Goal: Understand process/instructions: Learn how to perform a task or action

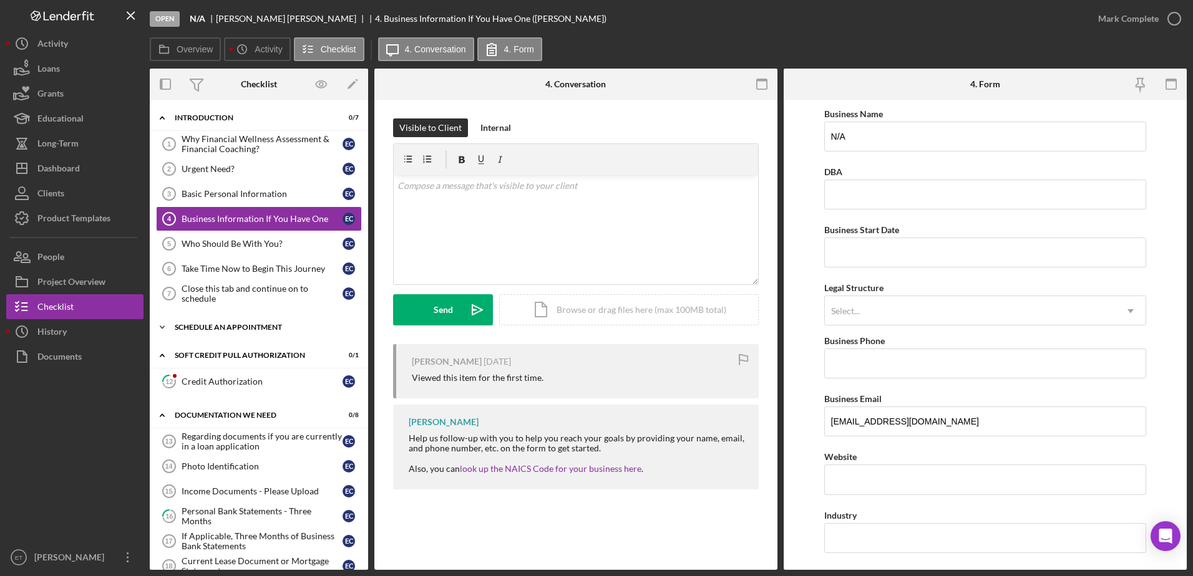
click at [223, 328] on div "Schedule An Appointment" at bounding box center [264, 327] width 178 height 7
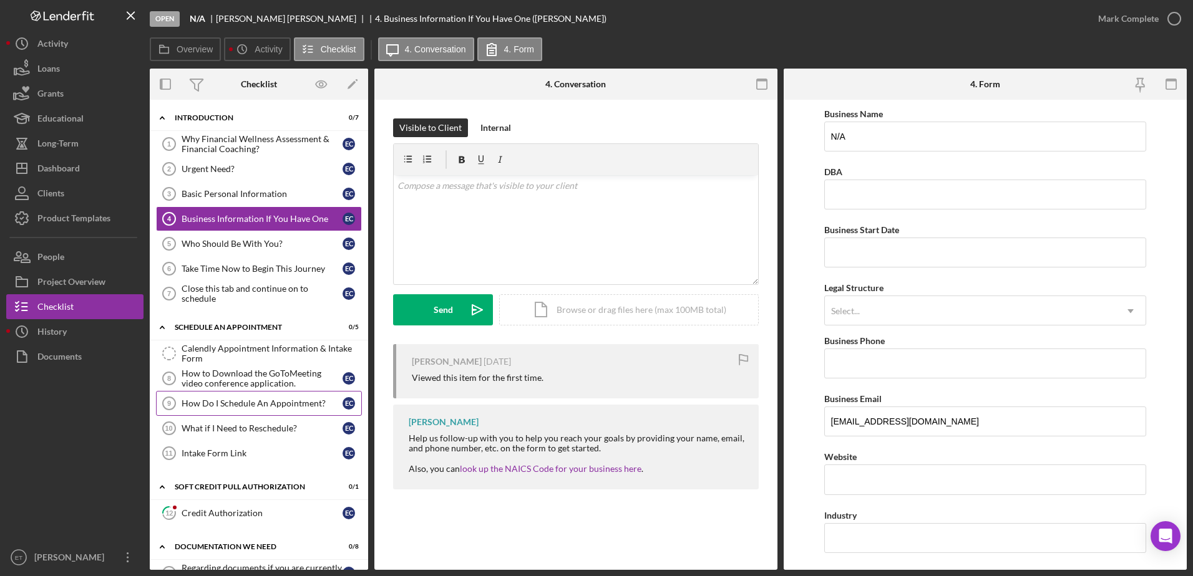
click at [210, 405] on div "How Do I Schedule An Appointment?" at bounding box center [262, 404] width 161 height 10
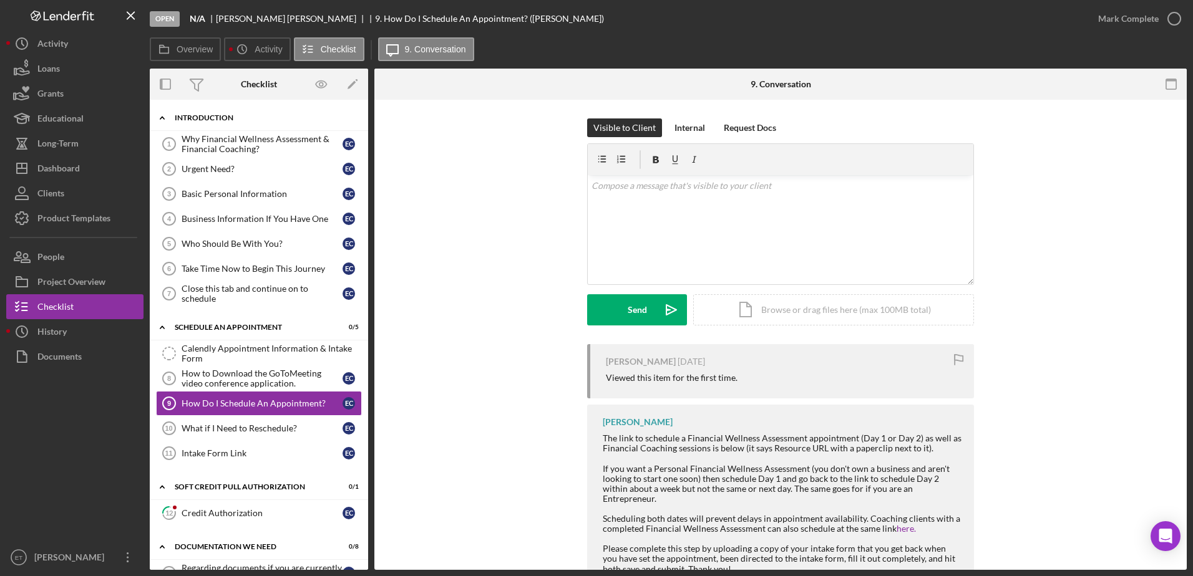
click at [200, 117] on div "Introduction" at bounding box center [264, 117] width 178 height 7
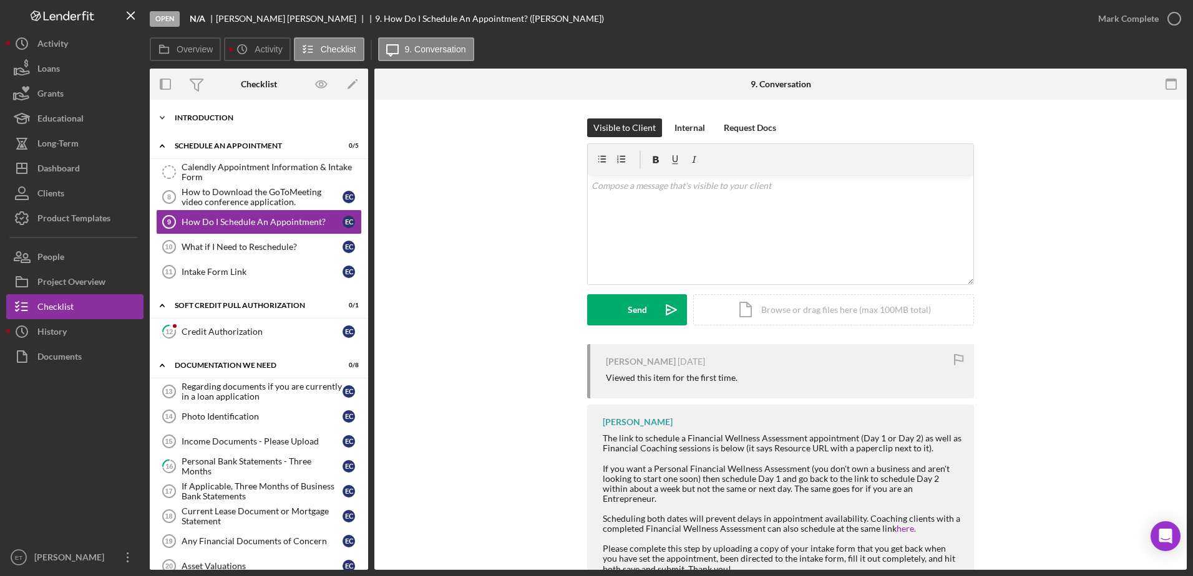
click at [198, 119] on div "Introduction" at bounding box center [264, 117] width 178 height 7
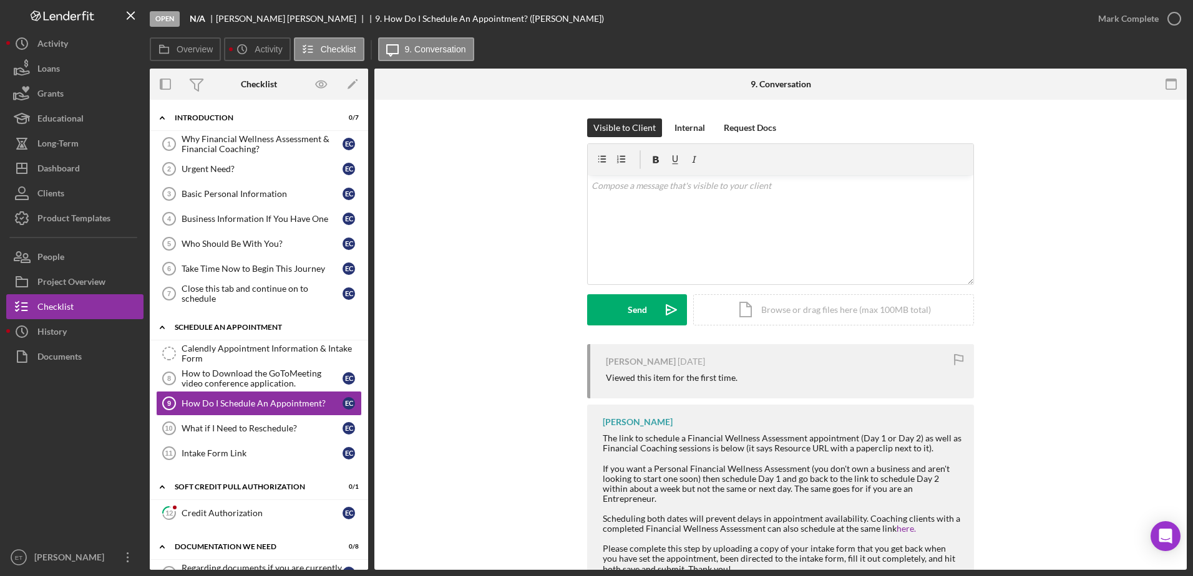
click at [221, 326] on div "Schedule An Appointment" at bounding box center [264, 327] width 178 height 7
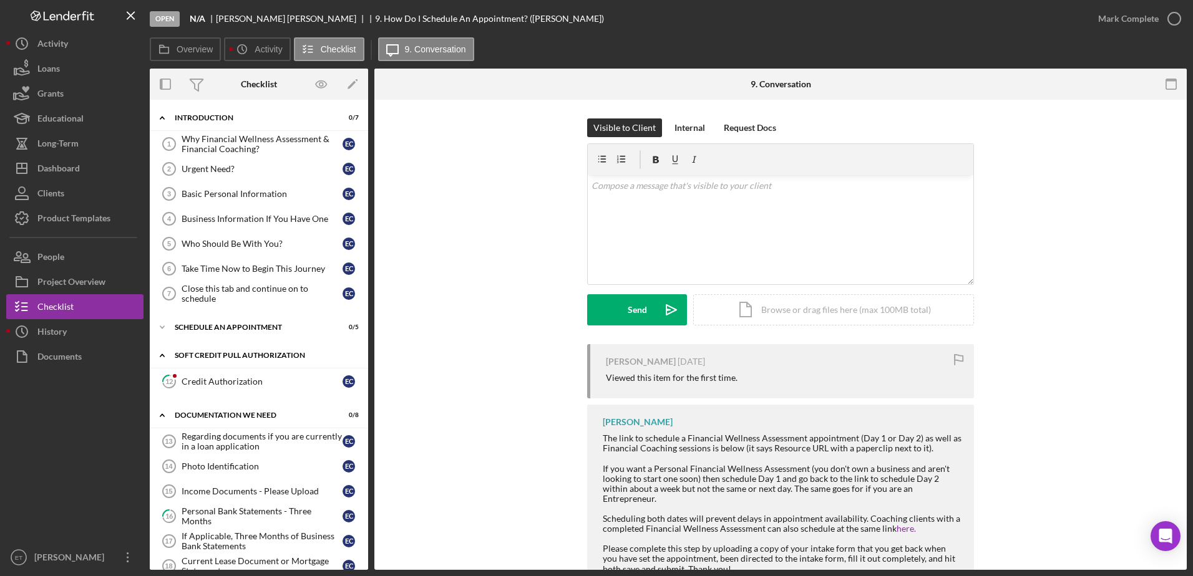
click at [212, 356] on div "Soft Credit Pull Authorization" at bounding box center [264, 355] width 178 height 7
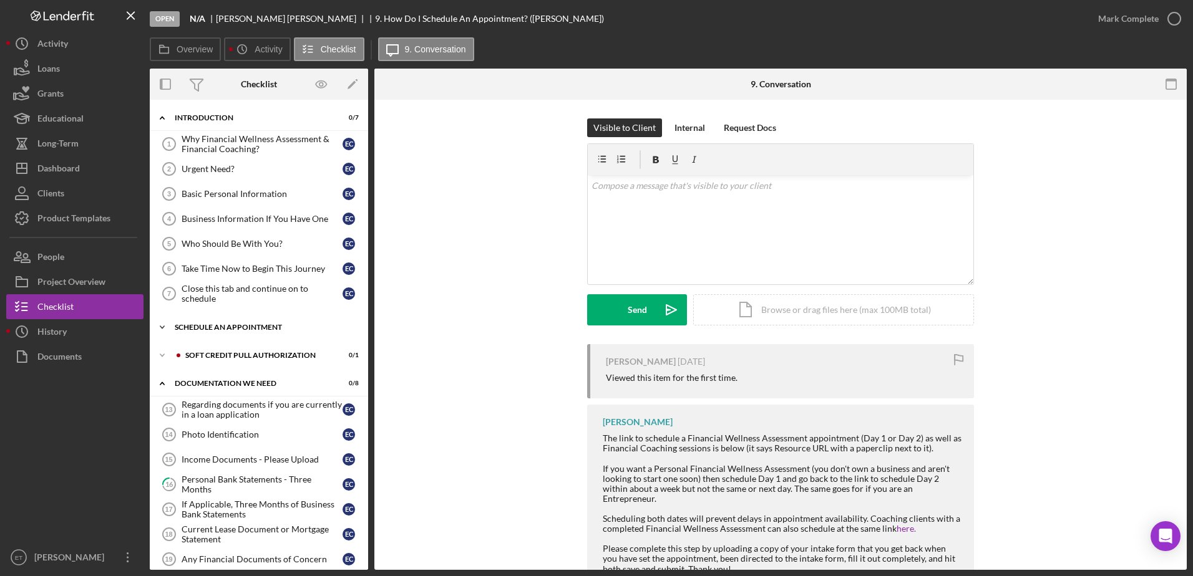
click at [210, 325] on div "Schedule An Appointment" at bounding box center [264, 327] width 178 height 7
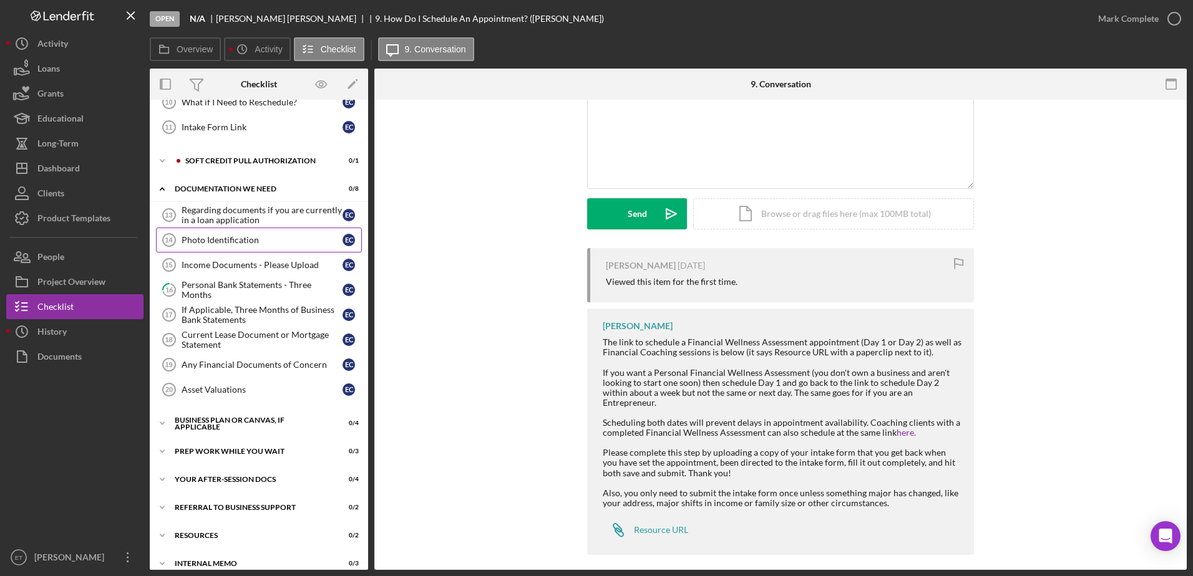
scroll to position [339, 0]
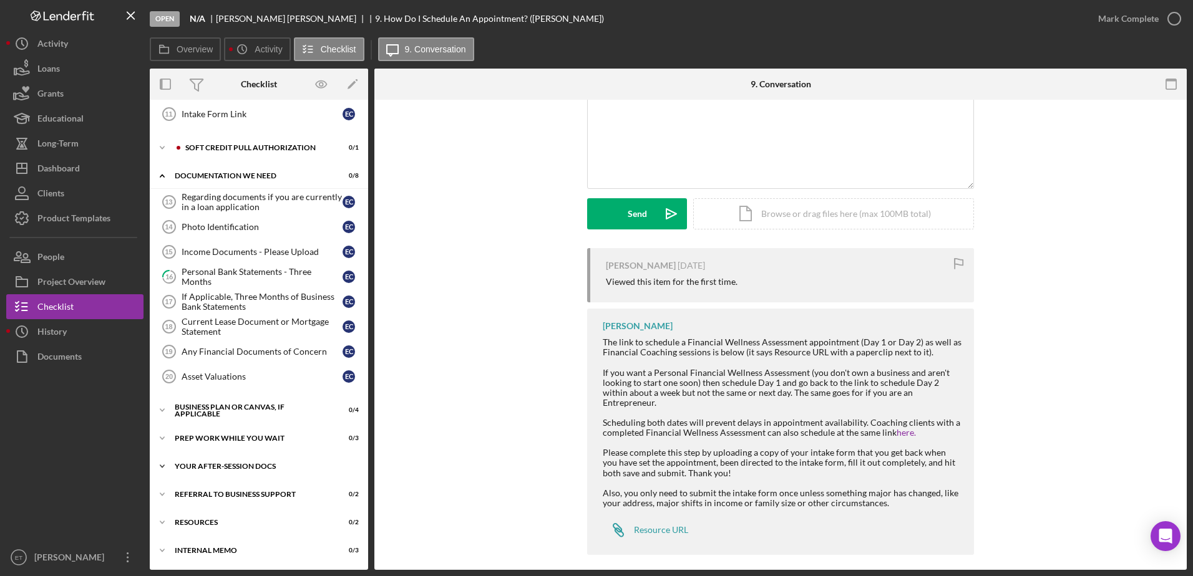
click at [226, 463] on div "Your After-Session Docs" at bounding box center [264, 466] width 178 height 7
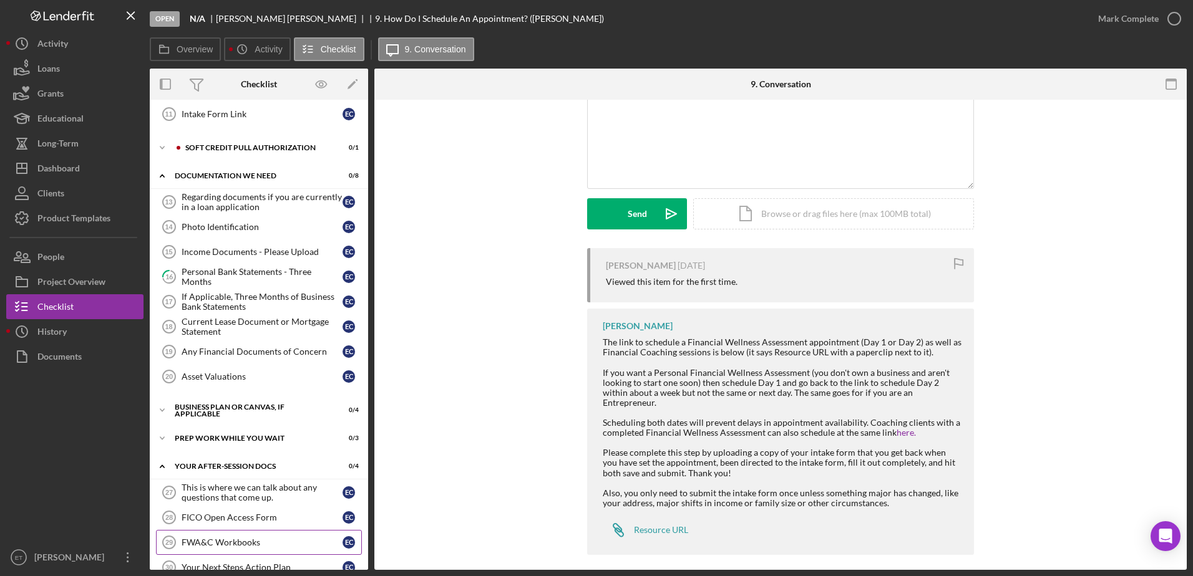
click at [218, 545] on div "FWA&C Workbooks" at bounding box center [262, 543] width 161 height 10
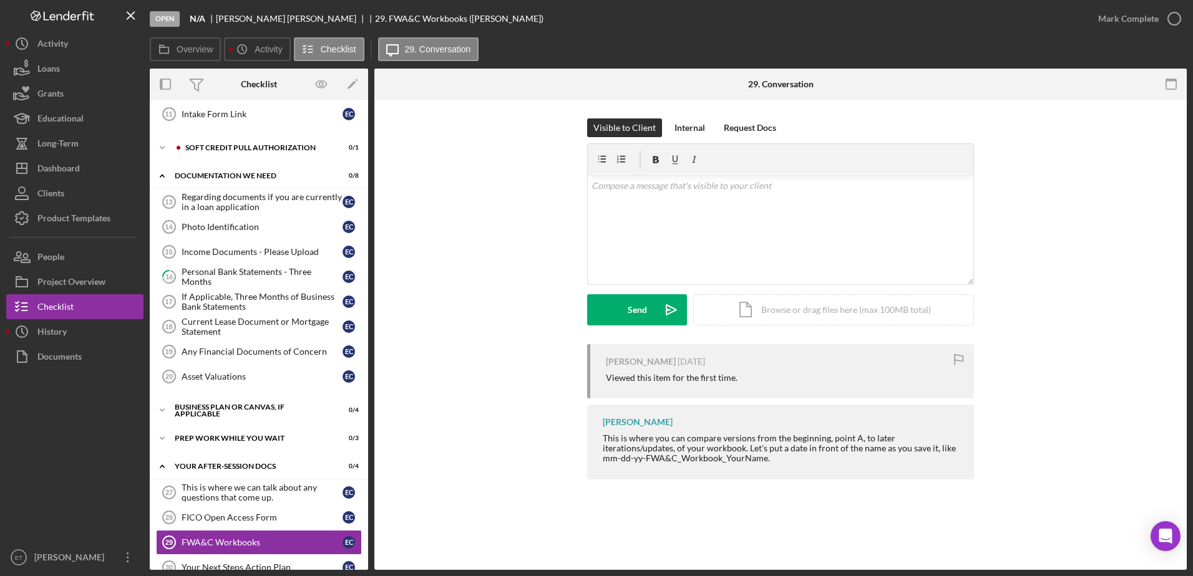
click at [1052, 299] on div "Visible to Client Internal Request Docs v Color teal Color pink Remove color Ad…" at bounding box center [780, 232] width 775 height 226
click at [824, 308] on div "Icon/Document Browse or drag files here (max 100MB total) Tap to choose files o…" at bounding box center [833, 309] width 281 height 31
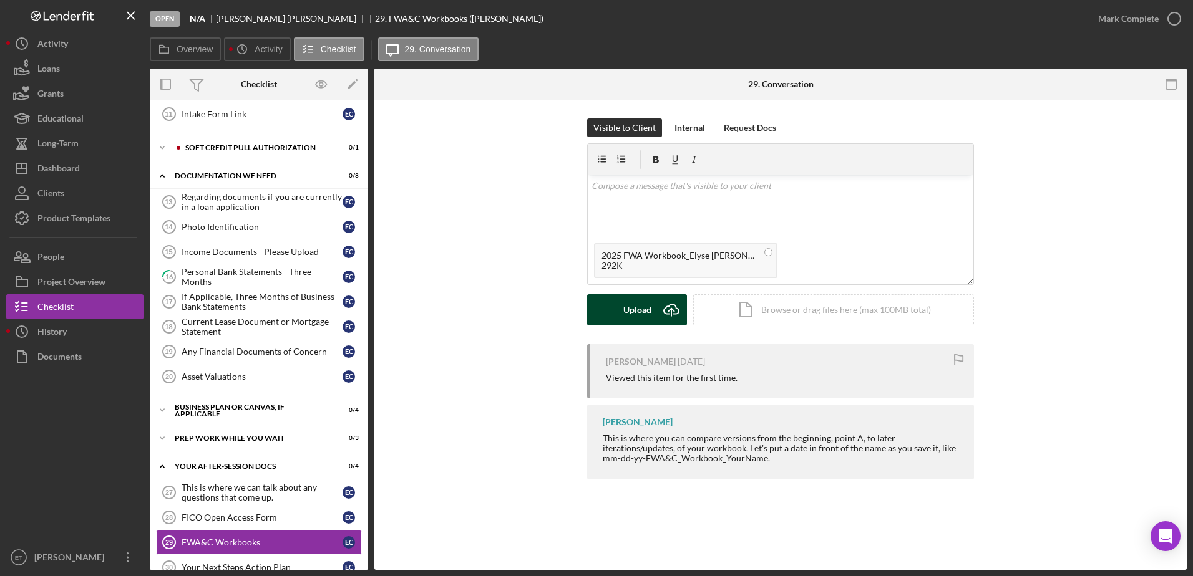
click at [631, 310] on div "Upload" at bounding box center [637, 309] width 28 height 31
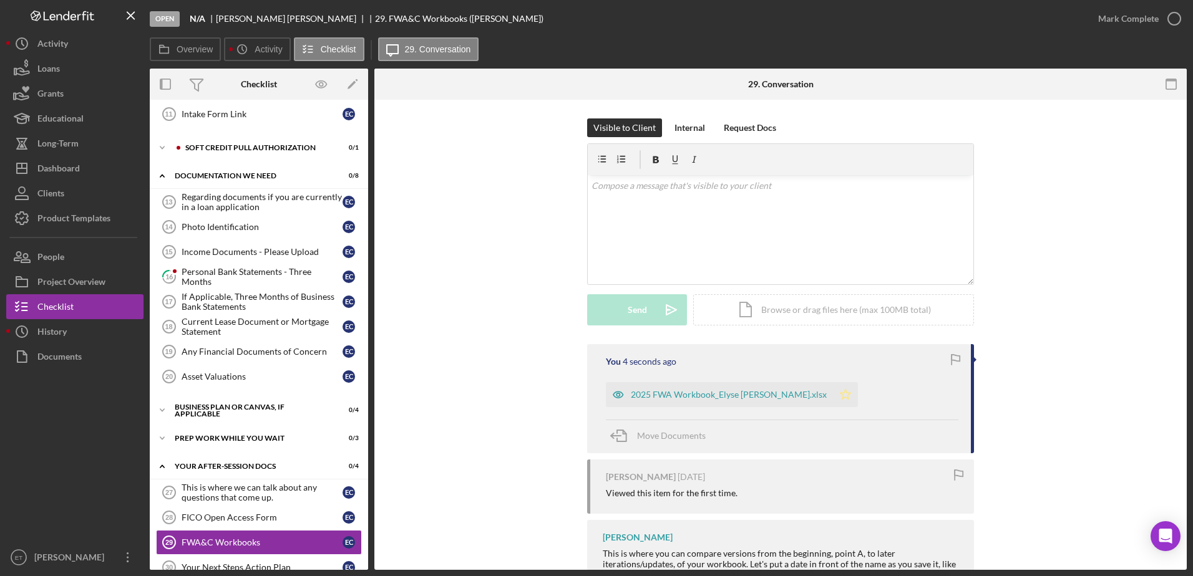
click at [833, 395] on icon "Icon/Star" at bounding box center [845, 394] width 25 height 25
